Goal: Browse casually

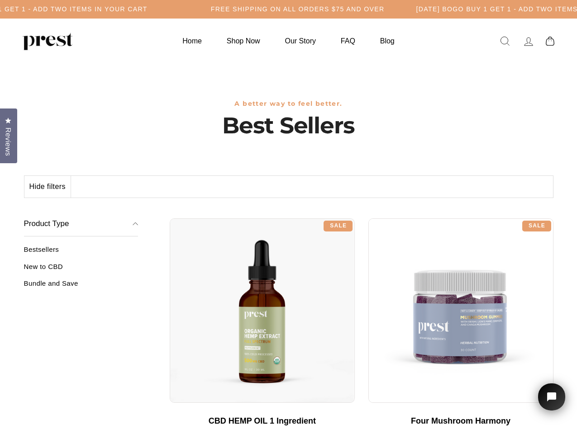
click at [288, 217] on div "**********" at bounding box center [362, 215] width 384 height 7
click at [48, 187] on button "Hide filters" at bounding box center [47, 187] width 47 height 22
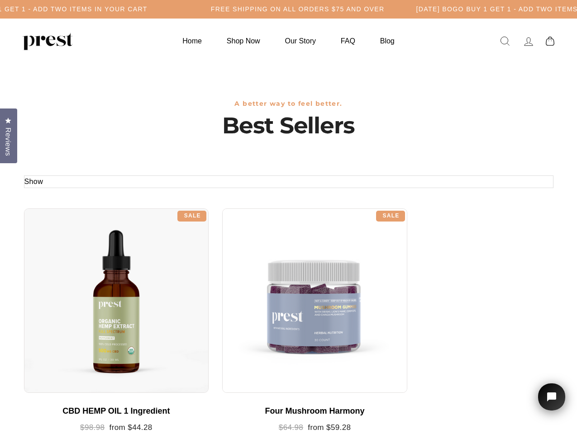
click at [81, 270] on div at bounding box center [116, 301] width 185 height 185
click at [81, 287] on div at bounding box center [116, 301] width 185 height 185
click at [9, 135] on span "Reviews" at bounding box center [8, 142] width 12 height 28
click at [551, 397] on icon "Open chat widget" at bounding box center [557, 397] width 14 height 14
